Goal: Information Seeking & Learning: Learn about a topic

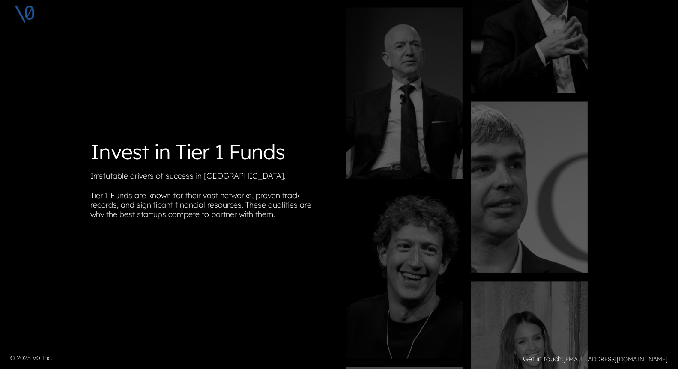
scroll to position [7, 0]
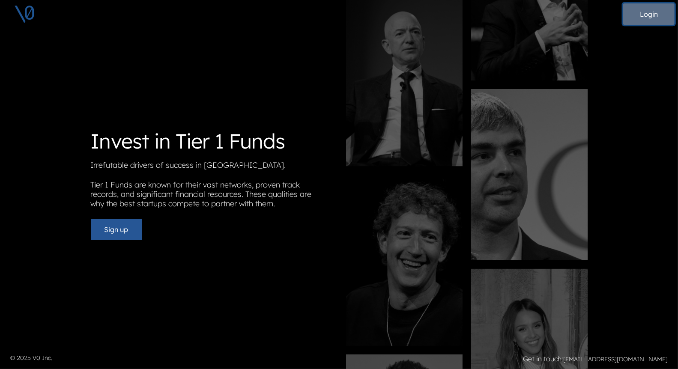
click at [650, 13] on button "Login" at bounding box center [648, 13] width 51 height 21
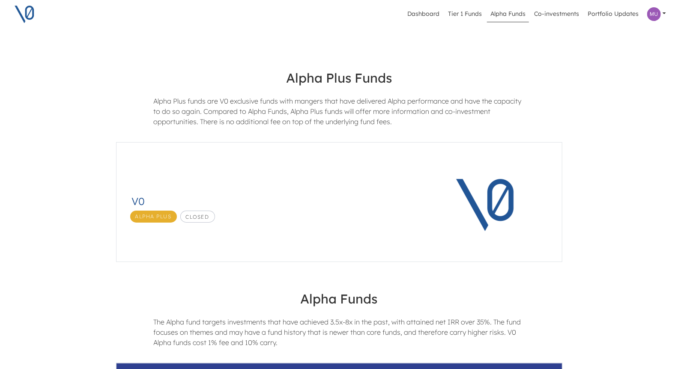
click at [509, 14] on link "Alpha Funds" at bounding box center [508, 14] width 42 height 16
click at [469, 11] on link "Tier 1 Funds" at bounding box center [464, 14] width 41 height 16
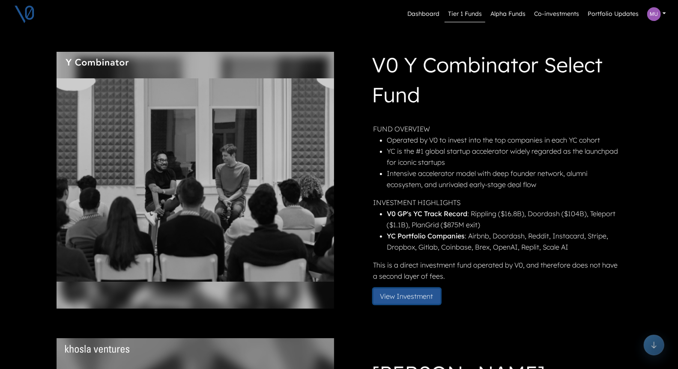
click at [408, 297] on button "View Investment" at bounding box center [406, 296] width 67 height 15
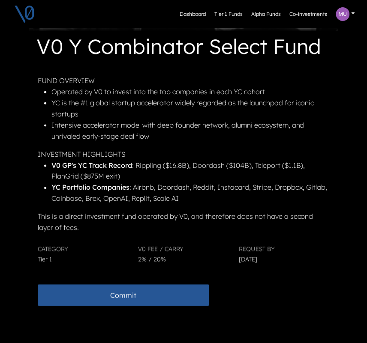
scroll to position [164, 0]
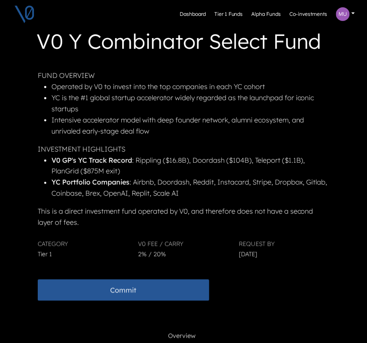
click at [180, 134] on li "Intensive accelerator model with deep founder network, alumni ecosystem, and un…" at bounding box center [189, 125] width 277 height 22
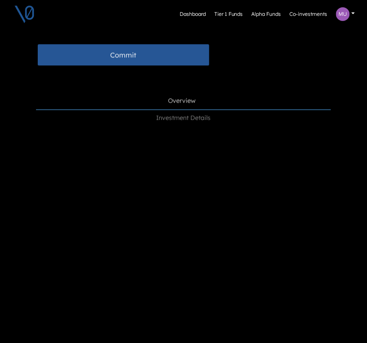
scroll to position [400, 0]
click at [206, 120] on span "Investment Details" at bounding box center [183, 117] width 54 height 9
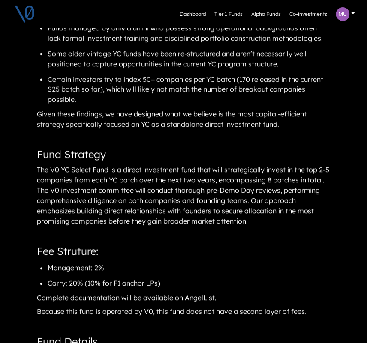
scroll to position [806, 0]
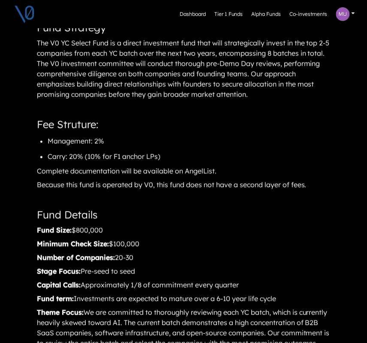
click at [89, 143] on li "Management: 2%" at bounding box center [76, 141] width 57 height 15
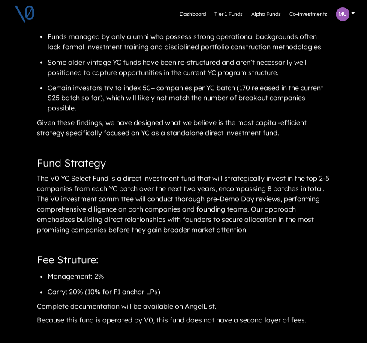
scroll to position [671, 0]
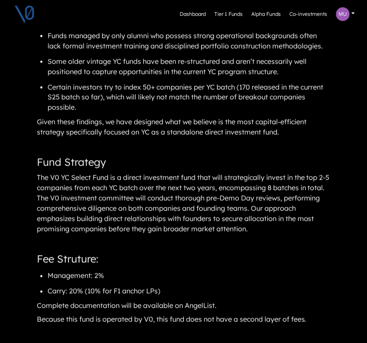
click at [171, 84] on li "Certain investors try to index 50+ companies per YC batch (170 released in the …" at bounding box center [189, 97] width 283 height 36
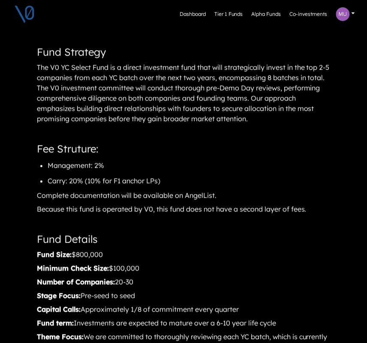
scroll to position [786, 0]
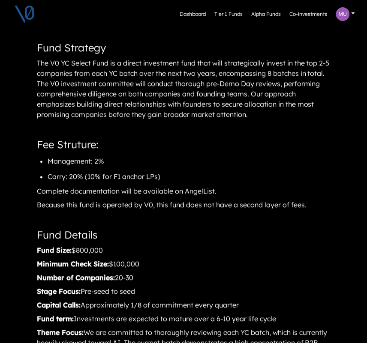
click at [146, 190] on div "Complete documentation will be available on AngelList." at bounding box center [183, 191] width 295 height 13
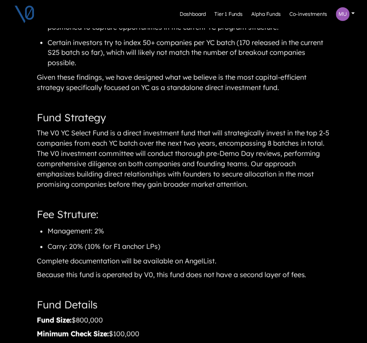
scroll to position [716, 0]
click at [107, 167] on div "The V0 YC Select Fund is a direct investment fund that will strategically inves…" at bounding box center [183, 159] width 295 height 64
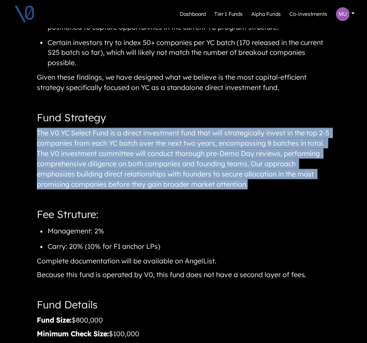
drag, startPoint x: 38, startPoint y: 131, endPoint x: 271, endPoint y: 185, distance: 238.5
click at [271, 185] on main "V0 Y Combinator Select Fund The Opportunity Y Combinator (YC) produces approxim…" at bounding box center [183, 259] width 308 height 899
copy div "The V0 YC Select Fund is a direct investment fund that will strategically inves…"
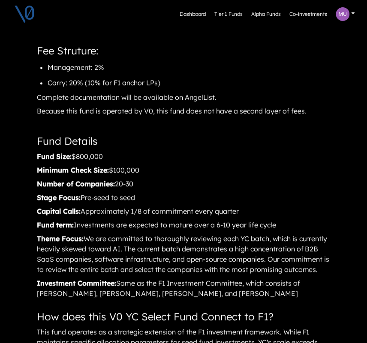
scroll to position [781, 0]
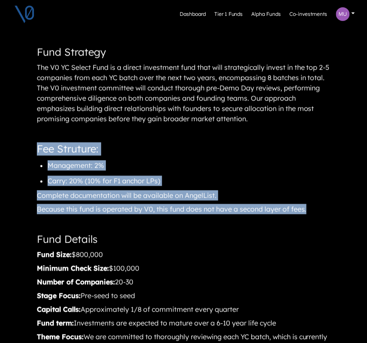
drag, startPoint x: 40, startPoint y: 145, endPoint x: 310, endPoint y: 210, distance: 278.4
click at [310, 210] on article "V0 Y Combinator Select Fund The Opportunity Y Combinator (YC) produces approxim…" at bounding box center [183, 193] width 295 height 899
copy article "Fee Struture: Management: 2% Carry: 20% (10% for F1 anchor LPs) Complete docume…"
click at [274, 161] on article "V0 Y Combinator Select Fund The Opportunity Y Combinator (YC) produces approxim…" at bounding box center [183, 193] width 295 height 899
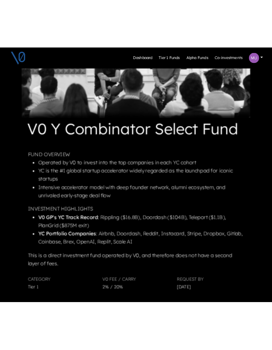
scroll to position [95, 0]
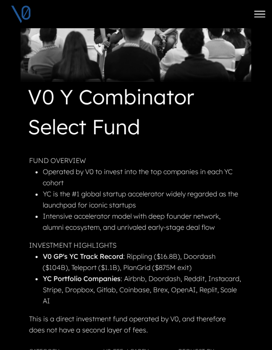
click at [176, 212] on li "Intensive accelerator model with deep founder network, alumni ecosystem, and un…" at bounding box center [143, 222] width 200 height 22
click at [230, 134] on h1 "V0 Y Combinator Select Fund" at bounding box center [135, 113] width 215 height 63
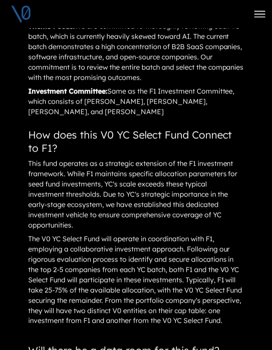
scroll to position [1221, 0]
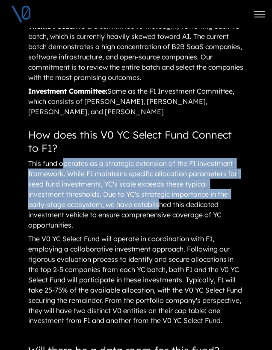
drag, startPoint x: 67, startPoint y: 164, endPoint x: 163, endPoint y: 200, distance: 102.0
click at [163, 200] on div "This fund operates as a strategic extension of the F1 investment framework. Whi…" at bounding box center [136, 194] width 218 height 75
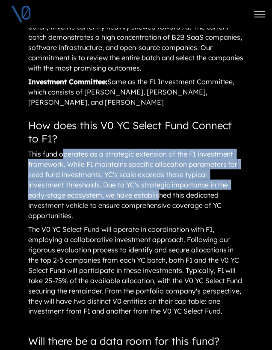
scroll to position [1230, 0]
click at [191, 191] on div "This fund operates as a strategic extension of the F1 investment framework. Whi…" at bounding box center [136, 185] width 218 height 75
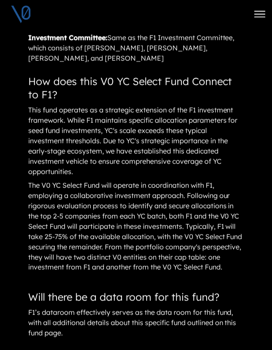
scroll to position [1276, 0]
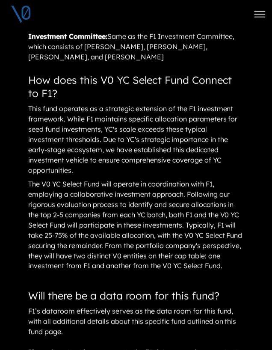
click at [238, 154] on div "This fund operates as a strategic extension of the F1 investment framework. Whi…" at bounding box center [136, 139] width 218 height 75
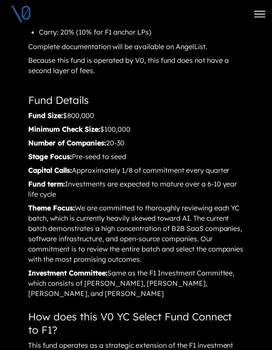
scroll to position [1039, 0]
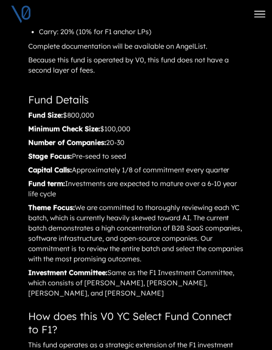
click at [185, 110] on div "Fund Size: $800,000" at bounding box center [136, 115] width 218 height 13
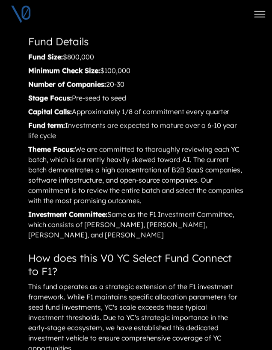
scroll to position [1093, 0]
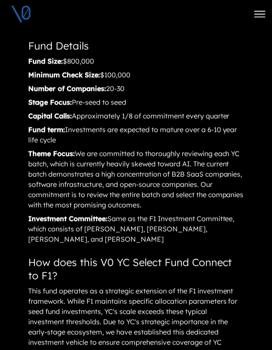
click at [182, 173] on div "Theme Focus: We are committed to thoroughly reviewing each YC batch, which is c…" at bounding box center [136, 179] width 218 height 64
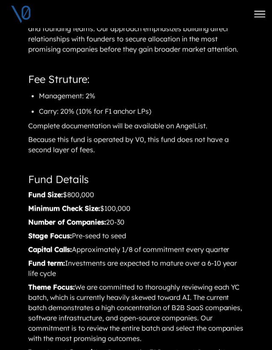
scroll to position [969, 0]
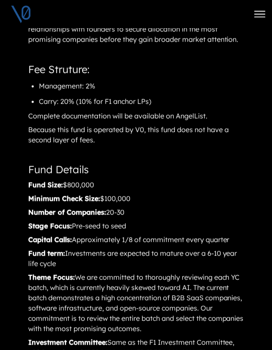
click at [177, 174] on article "V0 Y Combinator Select Fund The Opportunity Y Combinator (YC) produces approxim…" at bounding box center [136, 137] width 218 height 1108
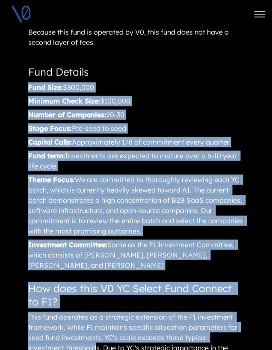
scroll to position [1095, 0]
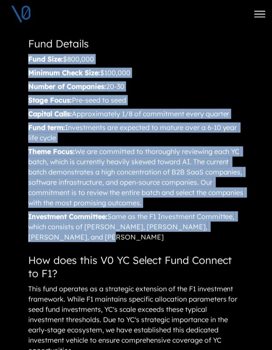
drag, startPoint x: 32, startPoint y: 181, endPoint x: 85, endPoint y: 239, distance: 77.9
click at [85, 239] on article "V0 Y Combinator Select Fund The Opportunity Y Combinator (YC) produces approxim…" at bounding box center [136, 10] width 218 height 1108
copy article "Fund Size: $800,000 Minimum Check Size: $100,000 Number of Companies: 20-30 Sta…"
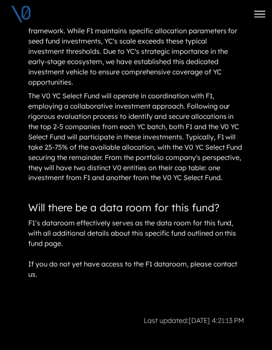
scroll to position [1302, 0]
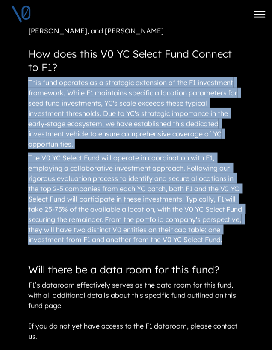
drag, startPoint x: 30, startPoint y: 81, endPoint x: 233, endPoint y: 244, distance: 259.8
copy article "This fund operates as a strategic extension of the F1 investment framework. Whi…"
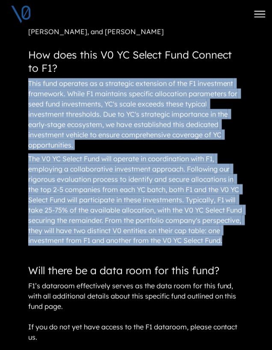
scroll to position [1296, 0]
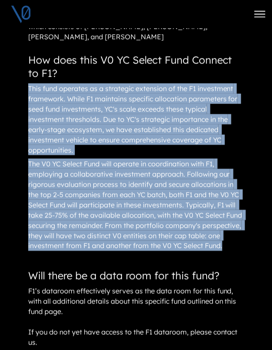
click at [183, 170] on div "The V0 YC Select Fund will operate in coordination with F1, employing a collabo…" at bounding box center [136, 205] width 218 height 95
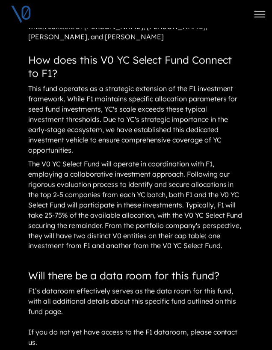
click at [174, 208] on div "The V0 YC Select Fund will operate in coordination with F1, employing a collabo…" at bounding box center [136, 205] width 218 height 95
